Goal: Communication & Community: Answer question/provide support

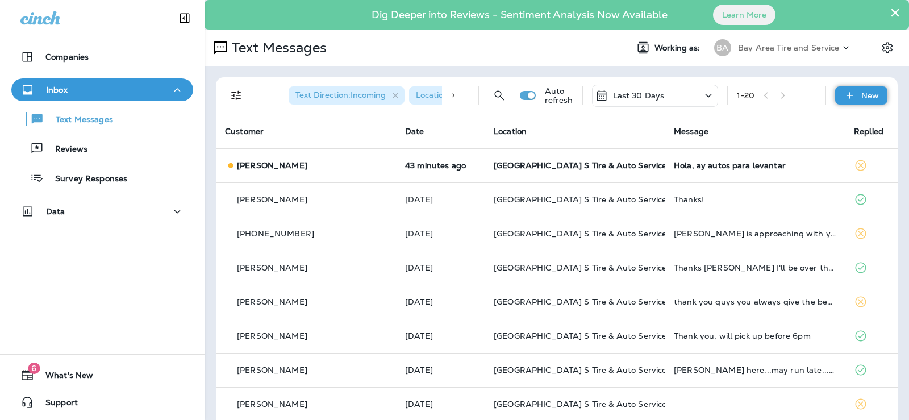
click at [851, 91] on div "New" at bounding box center [861, 95] width 52 height 18
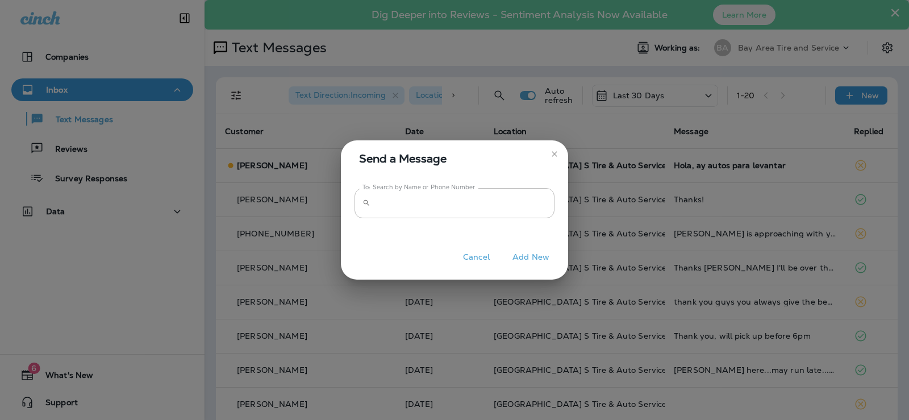
drag, startPoint x: 810, startPoint y: 224, endPoint x: 803, endPoint y: 221, distance: 7.9
click at [803, 221] on div "Send a Message To: Search by Name or Phone Number ​ To: Search by Name or Phone…" at bounding box center [454, 210] width 909 height 420
click at [464, 254] on button "Cancel" at bounding box center [476, 257] width 43 height 18
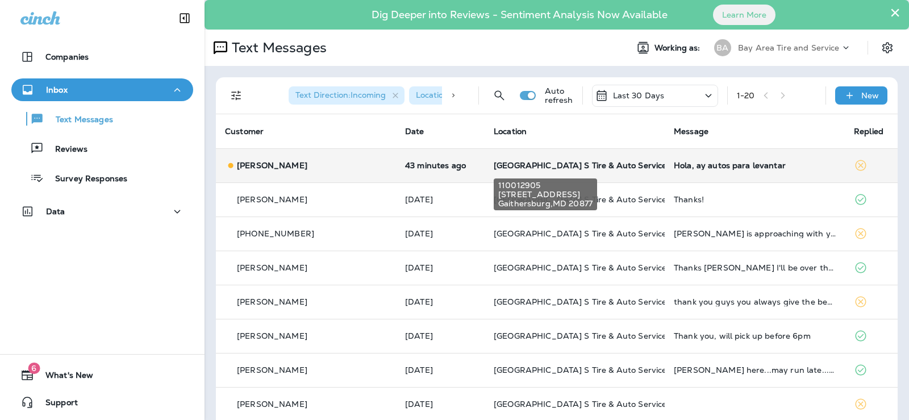
click at [534, 160] on span "[GEOGRAPHIC_DATA] S Tire & Auto Service" at bounding box center [579, 165] width 173 height 10
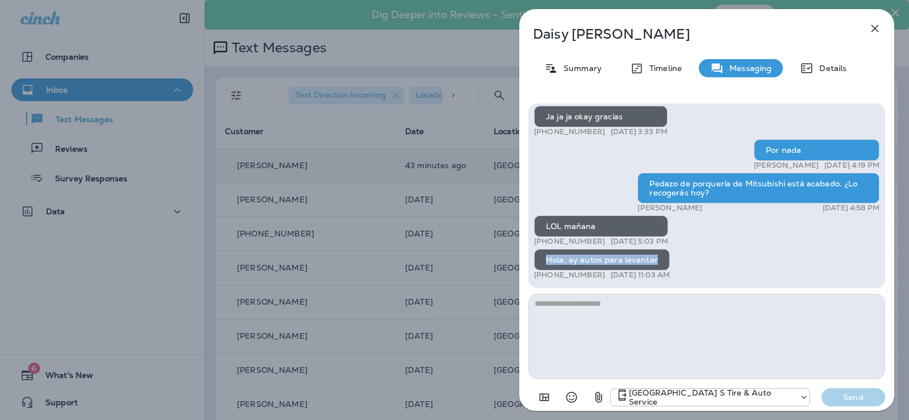
drag, startPoint x: 652, startPoint y: 259, endPoint x: 545, endPoint y: 262, distance: 107.4
click at [545, 262] on div "Hola, ay autos para levantar" at bounding box center [602, 260] width 136 height 22
copy div "Hola, ay autos para levantar"
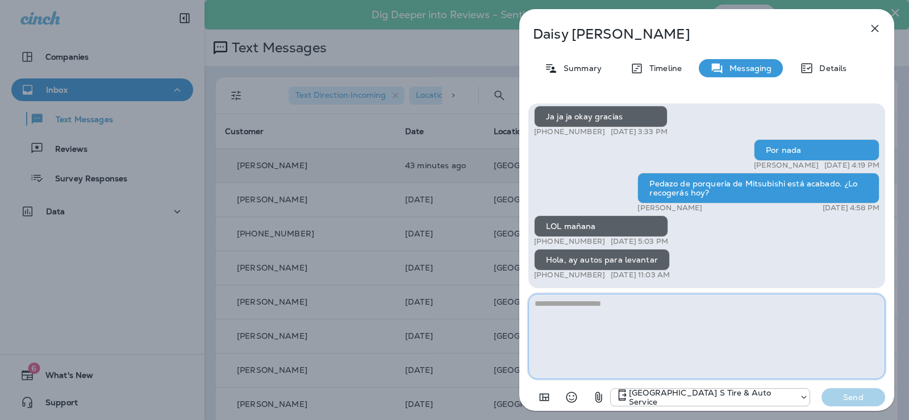
click at [566, 323] on textarea at bounding box center [706, 336] width 357 height 85
paste textarea "**********"
type textarea "**********"
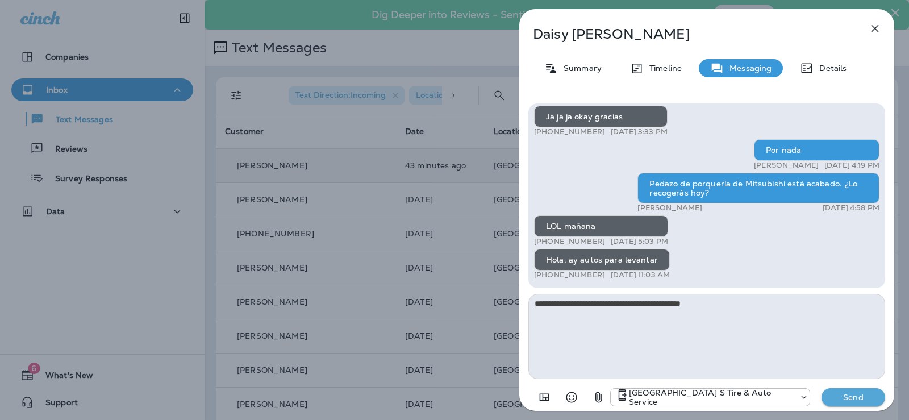
click at [840, 390] on button "Send" at bounding box center [853, 397] width 64 height 18
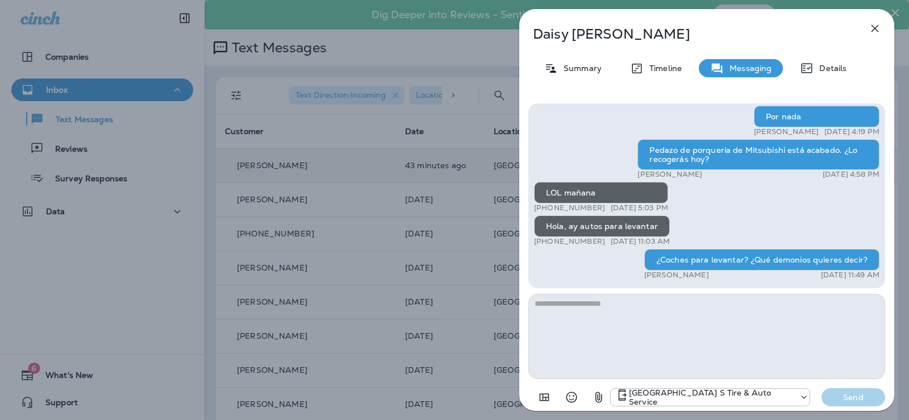
click at [174, 258] on div "[PERSON_NAME] Summary Timeline Messaging Details Thank you for stopping by BAY …" at bounding box center [454, 210] width 909 height 420
